Goal: Task Accomplishment & Management: Complete application form

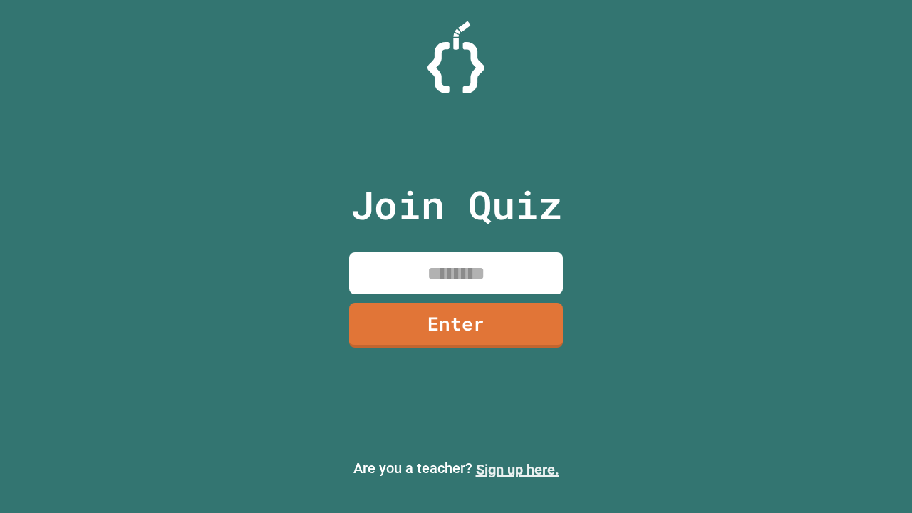
click at [517, 470] on link "Sign up here." at bounding box center [517, 469] width 83 height 17
